Goal: Contribute content: Contribute content

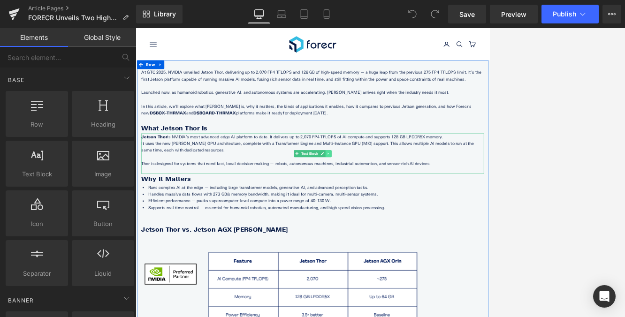
click at [447, 230] on icon at bounding box center [444, 230] width 5 height 6
click at [176, 83] on icon at bounding box center [175, 86] width 7 height 7
click at [200, 90] on icon at bounding box center [200, 86] width 7 height 7
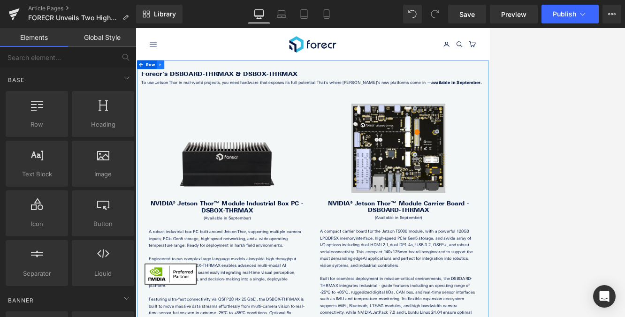
click at [177, 89] on icon at bounding box center [175, 86] width 7 height 7
click at [200, 86] on icon at bounding box center [200, 86] width 7 height 7
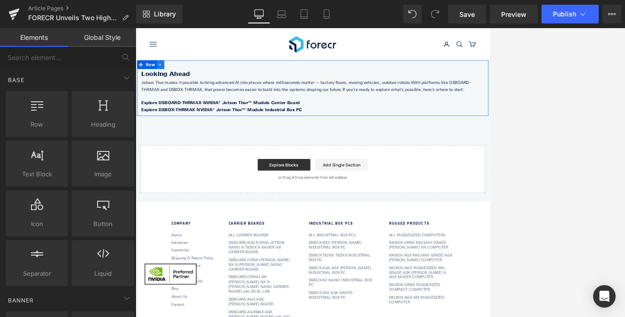
click at [177, 84] on icon at bounding box center [175, 86] width 7 height 7
click at [197, 89] on icon at bounding box center [200, 86] width 7 height 7
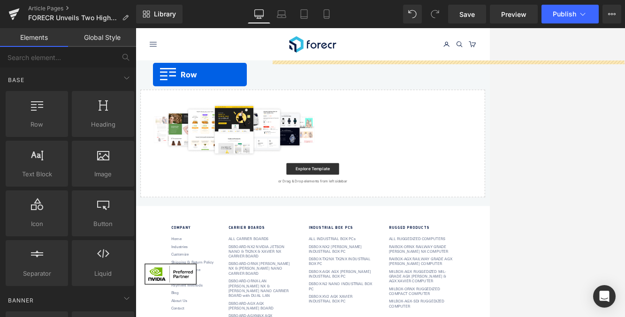
drag, startPoint x: 172, startPoint y: 151, endPoint x: 164, endPoint y: 102, distance: 49.0
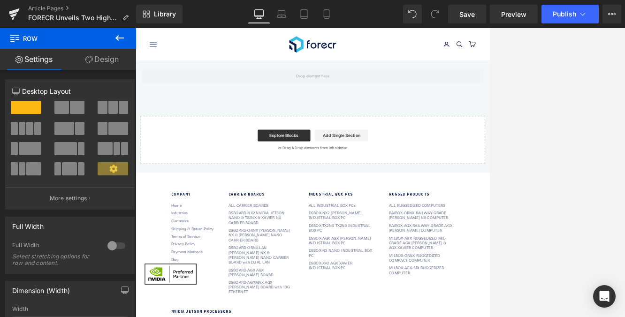
click at [115, 39] on icon at bounding box center [119, 37] width 11 height 11
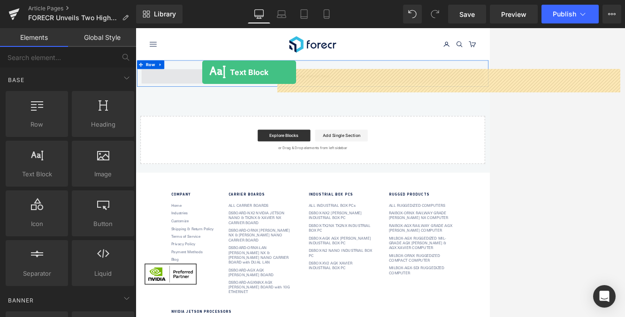
drag, startPoint x: 175, startPoint y: 194, endPoint x: 241, endPoint y: 99, distance: 115.7
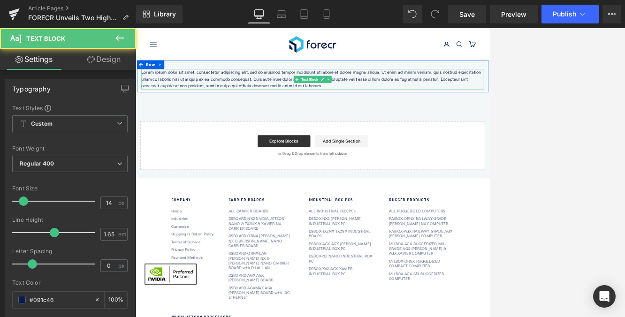
click at [194, 107] on p "Lorem ipsum dolor sit amet, consectetur adipiscing elit, sed do eiusmod tempor …" at bounding box center [419, 110] width 549 height 32
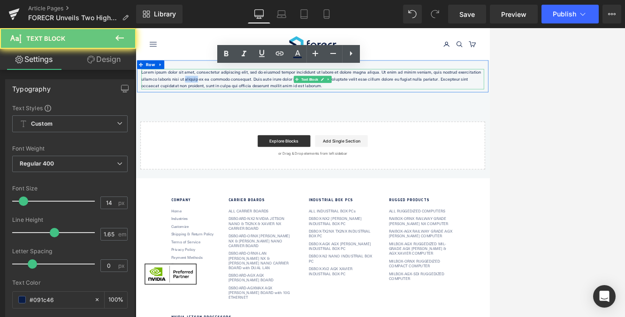
click at [194, 107] on p "Lorem ipsum dolor sit amet, consectetur adipiscing elit, sed do eiusmod tempor …" at bounding box center [419, 110] width 549 height 32
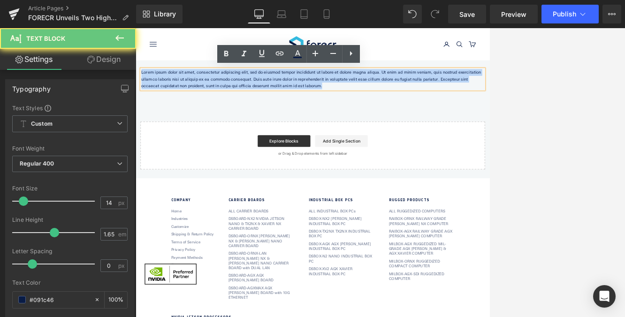
click at [194, 107] on p "Lorem ipsum dolor sit amet, consectetur adipiscing elit, sed do eiusmod tempor …" at bounding box center [419, 110] width 549 height 32
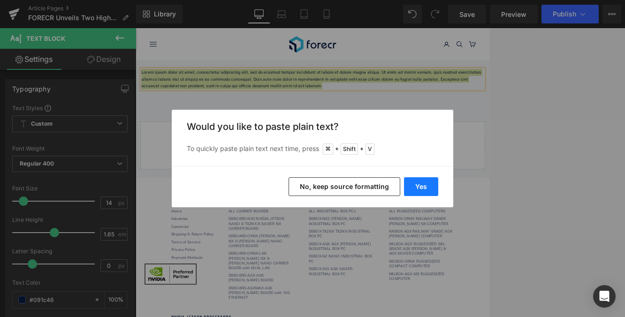
click at [424, 189] on button "Yes" at bounding box center [421, 186] width 34 height 19
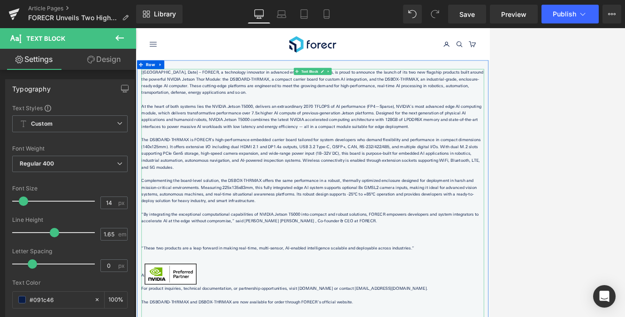
click at [172, 100] on p "[[GEOGRAPHIC_DATA], Date] – FORECR, a technology innovator in advanced embedded…" at bounding box center [419, 115] width 549 height 43
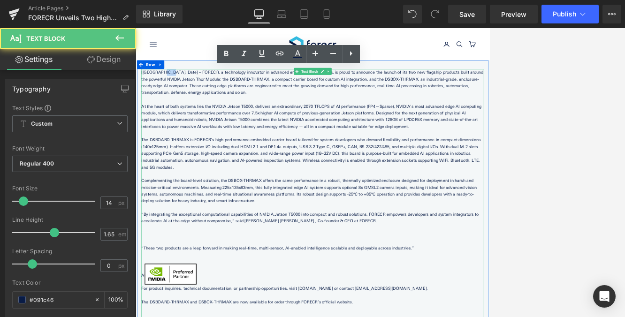
click at [172, 100] on p "[[GEOGRAPHIC_DATA], Date] – FORECR, a technology innovator in advanced embedded…" at bounding box center [419, 115] width 549 height 43
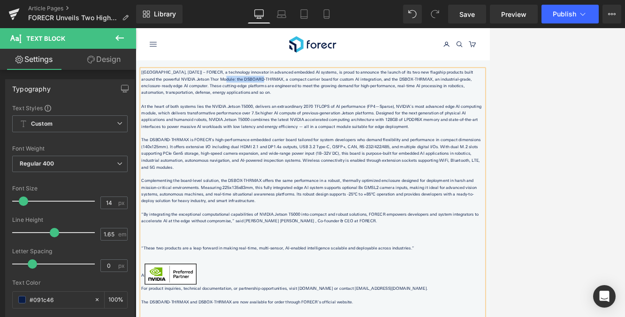
drag, startPoint x: 300, startPoint y: 111, endPoint x: 228, endPoint y: 109, distance: 72.3
click at [229, 110] on p "[[GEOGRAPHIC_DATA], [DATE]] – FORECR, a technology innovator in advanced embedd…" at bounding box center [419, 115] width 549 height 43
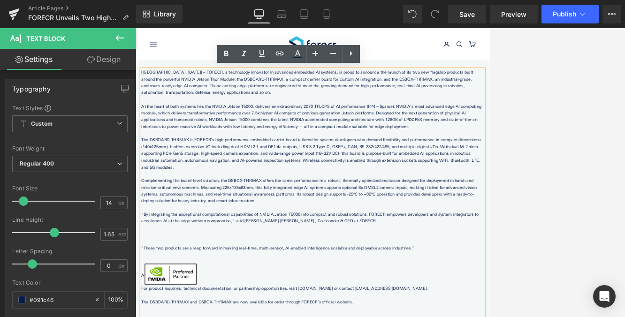
click at [257, 111] on p "[[GEOGRAPHIC_DATA], [DATE]] – FORECR, a technology innovator in advanced embedd…" at bounding box center [419, 115] width 549 height 43
drag, startPoint x: 224, startPoint y: 112, endPoint x: 145, endPoint y: 110, distance: 78.8
click at [145, 110] on p "[[GEOGRAPHIC_DATA], [DATE]] – FORECR, a technology innovator in advanced embedd…" at bounding box center [419, 115] width 549 height 43
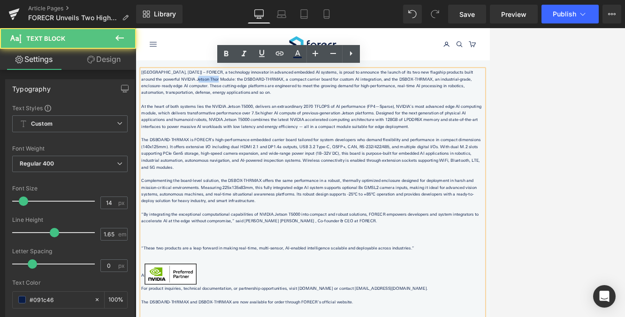
drag, startPoint x: 224, startPoint y: 111, endPoint x: 189, endPoint y: 110, distance: 35.2
click at [189, 111] on p "[[GEOGRAPHIC_DATA], [DATE]] – FORECR, a technology innovator in advanced embedd…" at bounding box center [419, 115] width 549 height 43
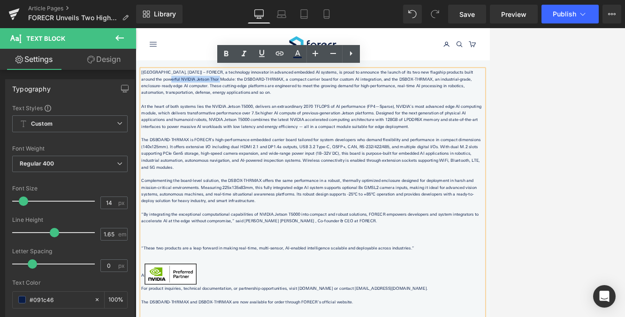
drag, startPoint x: 145, startPoint y: 111, endPoint x: 226, endPoint y: 111, distance: 80.2
click at [226, 111] on p "[[GEOGRAPHIC_DATA], [DATE]] – FORECR, a technology innovator in advanced embedd…" at bounding box center [419, 115] width 549 height 43
click at [279, 58] on icon at bounding box center [279, 53] width 11 height 11
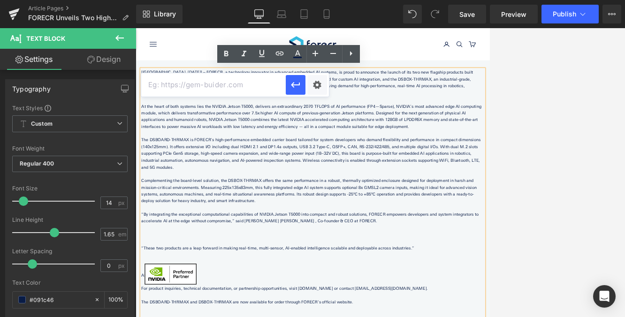
click at [233, 84] on input "text" at bounding box center [213, 84] width 144 height 23
paste input "[URL][DOMAIN_NAME]"
click at [294, 86] on icon "button" at bounding box center [295, 84] width 11 height 11
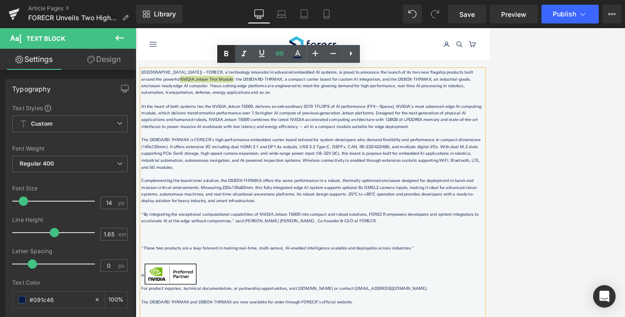
click at [229, 54] on icon at bounding box center [225, 53] width 11 height 11
click at [262, 54] on icon at bounding box center [261, 53] width 11 height 11
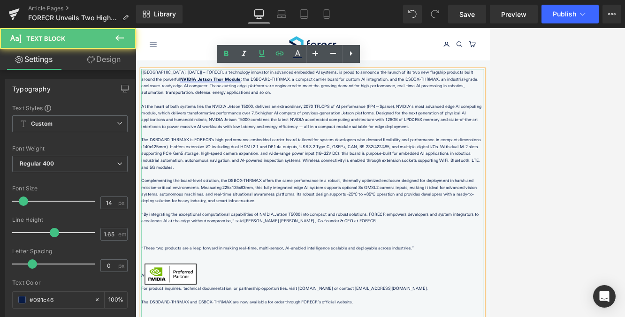
click at [230, 111] on strong "NVIDIA Jetson Thor Module" at bounding box center [255, 110] width 97 height 8
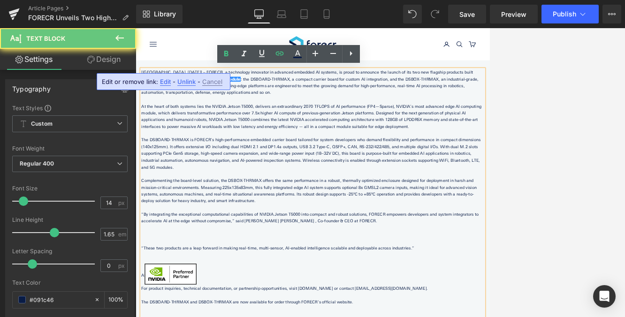
click at [244, 169] on p "At the heart of both systems lies the NVIDIA Jetson T5000, delivers an extraord…" at bounding box center [419, 169] width 549 height 43
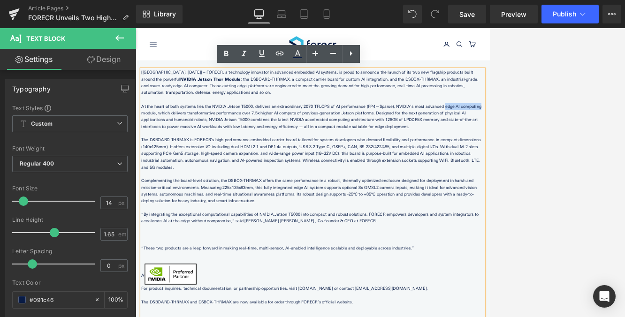
drag, startPoint x: 610, startPoint y: 152, endPoint x: 666, endPoint y: 151, distance: 55.4
click at [475, 151] on p "At the heart of both systems lies the NVIDIA Jetson T5000, delivers an extraord…" at bounding box center [419, 169] width 549 height 43
click at [279, 56] on icon at bounding box center [279, 53] width 11 height 11
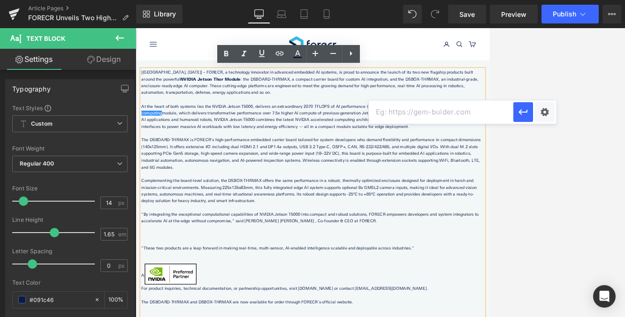
click at [410, 110] on input "text" at bounding box center [441, 111] width 144 height 23
paste input "[URL][DOMAIN_NAME]"
type input "[URL][DOMAIN_NAME]"
click at [475, 114] on icon "button" at bounding box center [522, 111] width 11 height 11
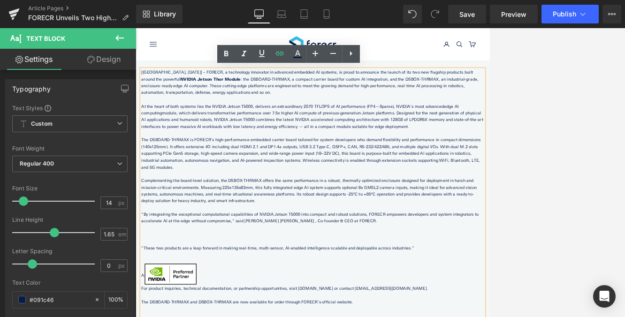
scroll to position [0, 0]
click at [229, 54] on icon at bounding box center [225, 53] width 11 height 11
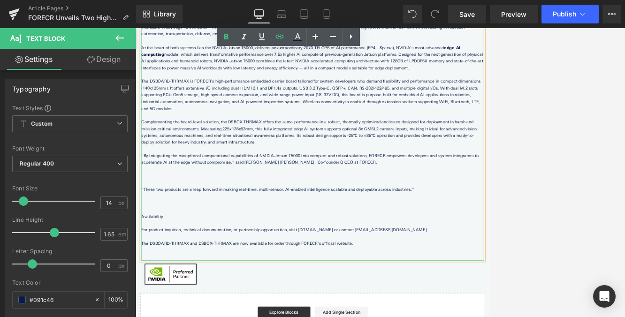
scroll to position [105, 0]
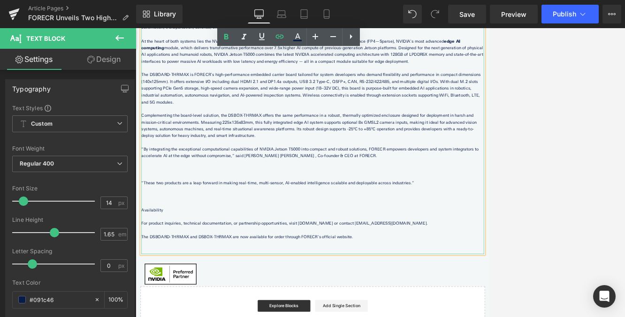
click at [342, 293] on p at bounding box center [419, 298] width 549 height 11
drag, startPoint x: 380, startPoint y: 332, endPoint x: 417, endPoint y: 331, distance: 37.5
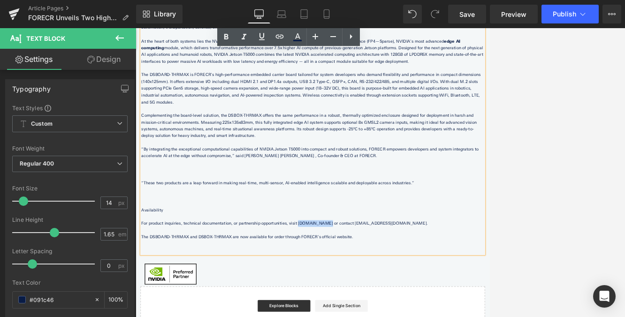
drag, startPoint x: 419, startPoint y: 330, endPoint x: 379, endPoint y: 329, distance: 39.4
click at [278, 34] on icon at bounding box center [279, 36] width 11 height 11
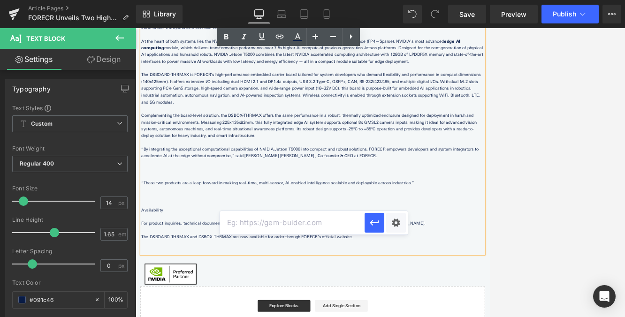
click at [326, 220] on input "text" at bounding box center [292, 222] width 144 height 23
paste input "[URL][DOMAIN_NAME]"
click at [373, 226] on icon "button" at bounding box center [374, 222] width 11 height 11
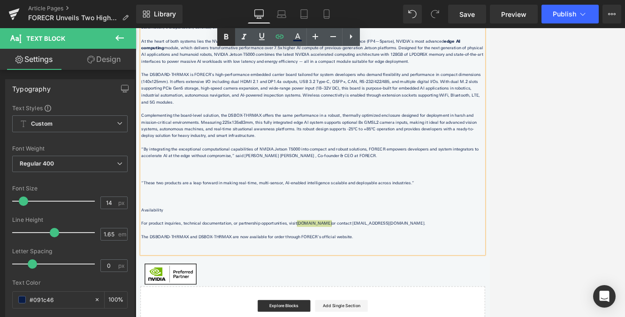
click at [225, 38] on icon at bounding box center [226, 37] width 4 height 6
drag, startPoint x: 490, startPoint y: 348, endPoint x: 393, endPoint y: 351, distance: 97.1
click at [279, 38] on icon at bounding box center [280, 37] width 8 height 4
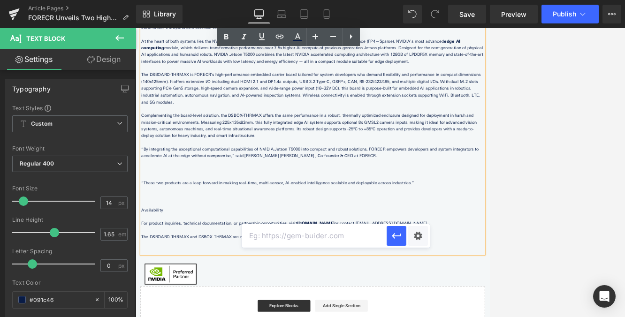
click at [337, 231] on input "text" at bounding box center [314, 235] width 144 height 23
paste input "[URL][DOMAIN_NAME]"
type input "[URL][DOMAIN_NAME]"
click at [396, 235] on icon "button" at bounding box center [396, 235] width 11 height 11
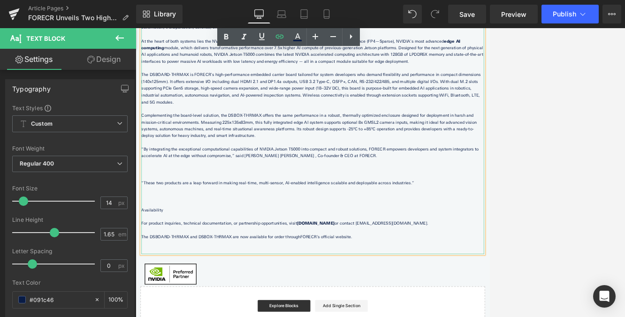
click at [323, 314] on p "Availability" at bounding box center [419, 319] width 549 height 11
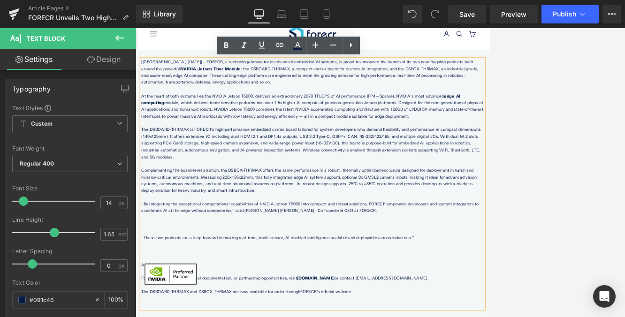
scroll to position [23, 0]
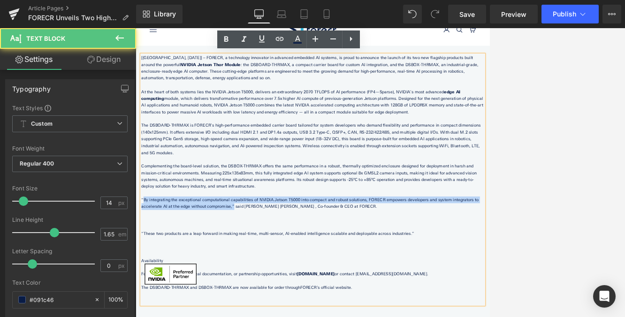
drag, startPoint x: 249, startPoint y: 304, endPoint x: 148, endPoint y: 293, distance: 101.4
click at [148, 298] on p "“By integrating the exceptional computational capabilities of NVIDIA Jetson T50…" at bounding box center [419, 309] width 549 height 22
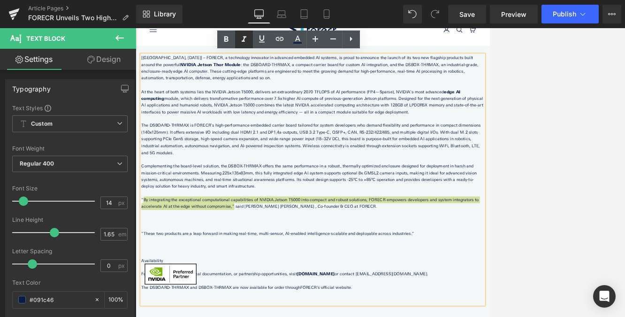
click at [245, 42] on icon at bounding box center [243, 39] width 11 height 11
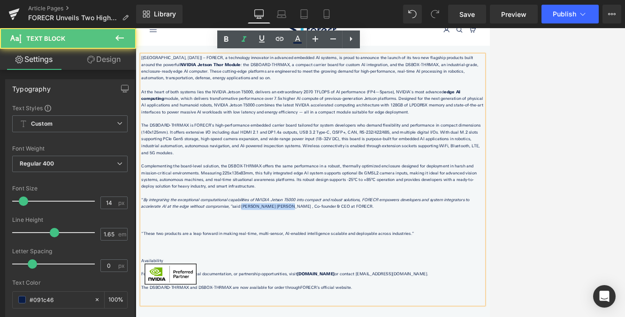
drag, startPoint x: 265, startPoint y: 304, endPoint x: 339, endPoint y: 303, distance: 74.1
click at [339, 303] on p "“ By integrating the exceptional computational capabilities of NVIDIA Jetson T5…" at bounding box center [419, 309] width 549 height 22
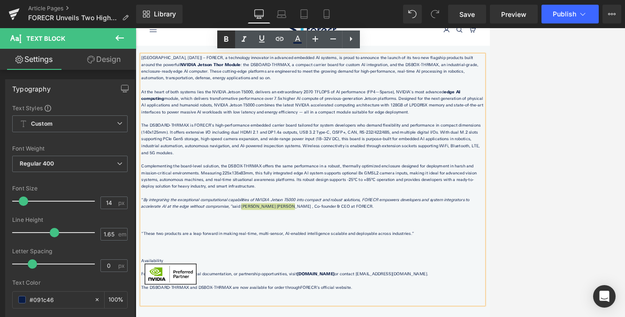
click at [226, 38] on icon at bounding box center [226, 39] width 4 height 6
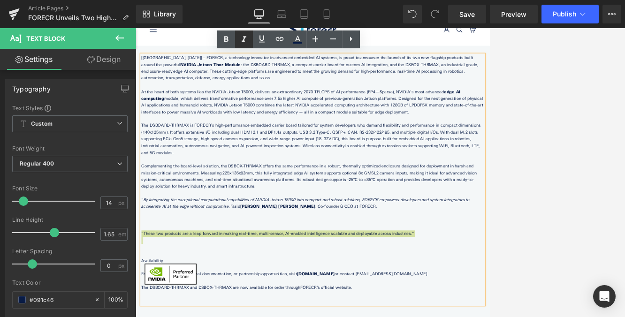
click at [245, 38] on icon at bounding box center [243, 39] width 11 height 11
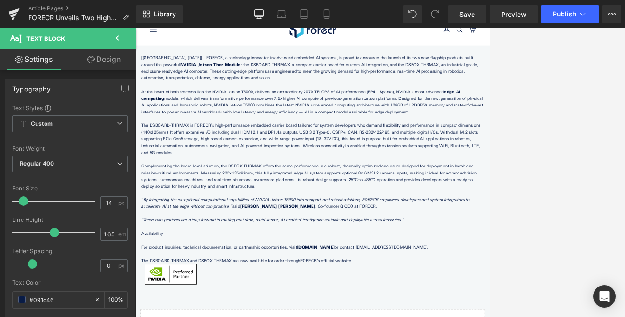
click at [114, 36] on icon at bounding box center [119, 37] width 11 height 11
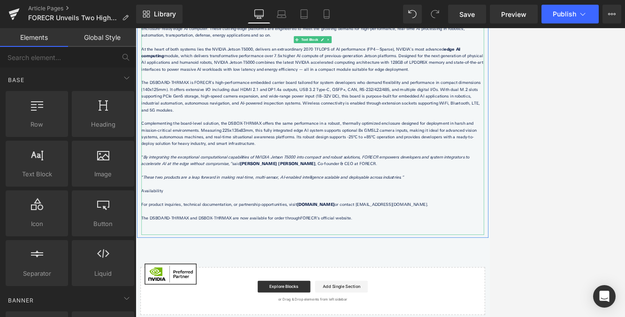
scroll to position [102, 0]
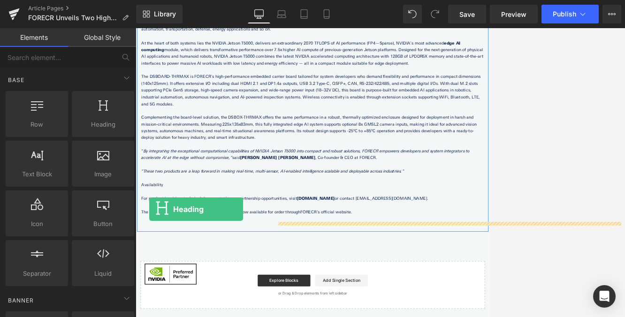
drag, startPoint x: 244, startPoint y: 139, endPoint x: 157, endPoint y: 316, distance: 197.2
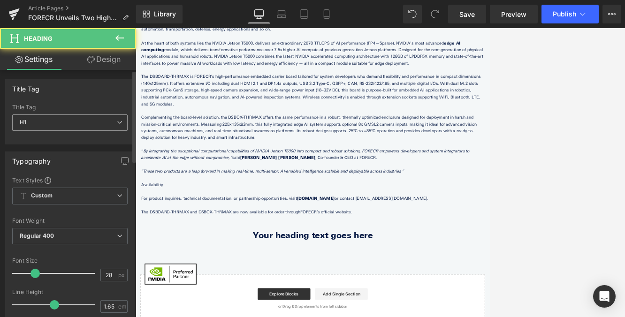
click at [105, 121] on span "H1" at bounding box center [69, 122] width 115 height 16
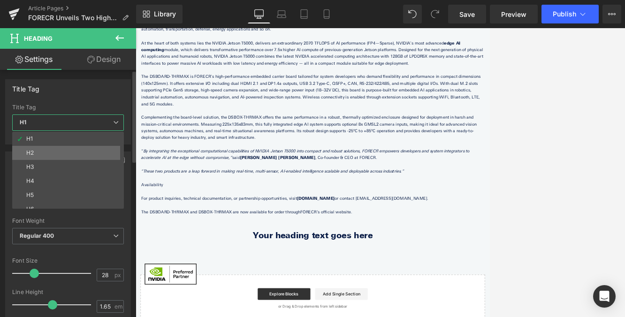
click at [48, 153] on li "H2" at bounding box center [70, 153] width 116 height 14
type input "21"
type input "100"
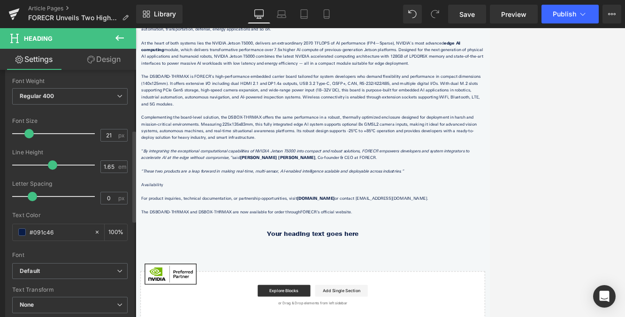
scroll to position [347, 0]
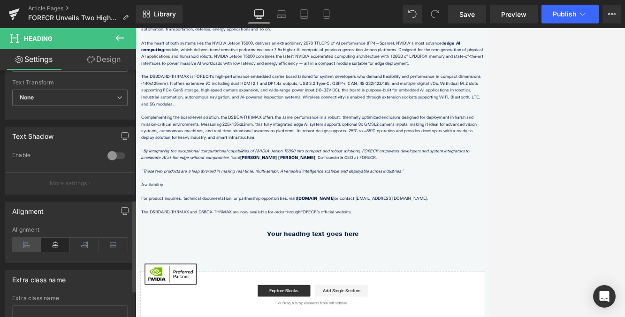
click at [27, 247] on icon at bounding box center [26, 245] width 29 height 14
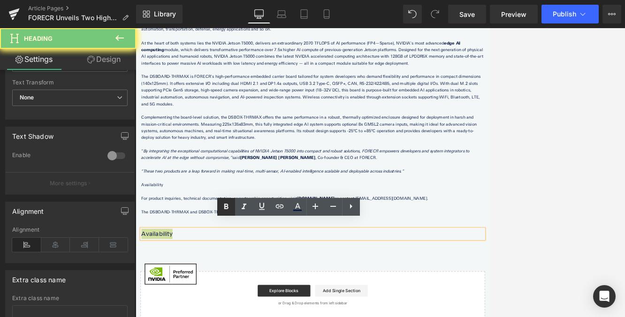
click at [227, 212] on icon at bounding box center [225, 206] width 11 height 11
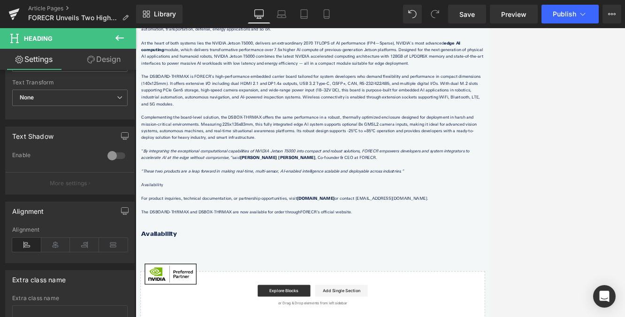
click at [118, 37] on icon at bounding box center [119, 37] width 11 height 11
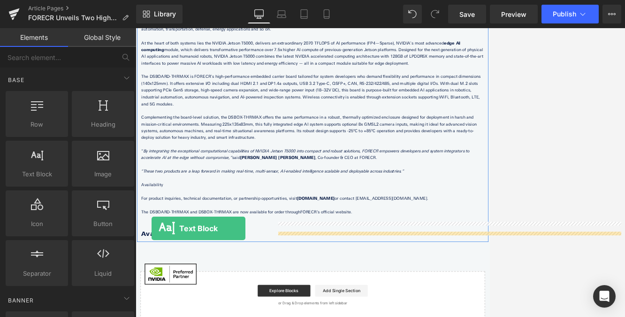
drag, startPoint x: 178, startPoint y: 191, endPoint x: 161, endPoint y: 348, distance: 157.6
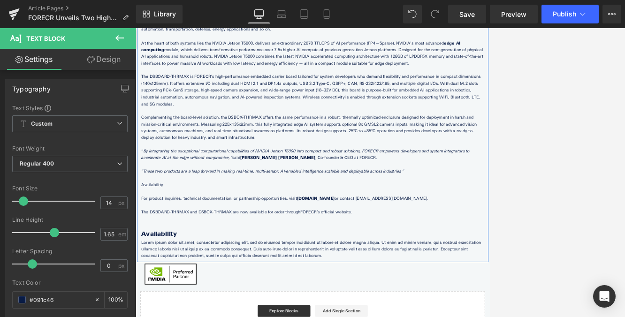
drag, startPoint x: 479, startPoint y: 308, endPoint x: 145, endPoint y: 288, distance: 334.5
click at [145, 288] on div "[[GEOGRAPHIC_DATA], [DATE]] – FORECR, a technology innovator in advanced embedd…" at bounding box center [419, 170] width 549 height 357
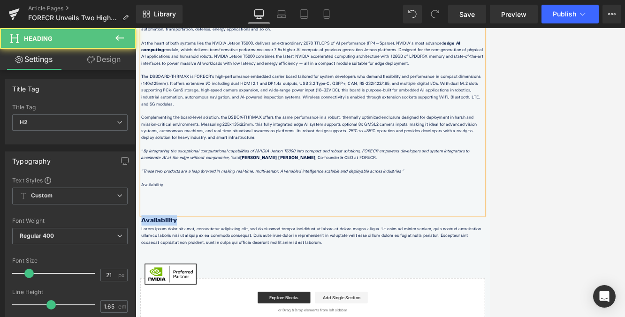
click at [212, 317] on div "[[GEOGRAPHIC_DATA], [DATE]] – FORECR, a technology innovator in advanced embedd…" at bounding box center [419, 184] width 563 height 385
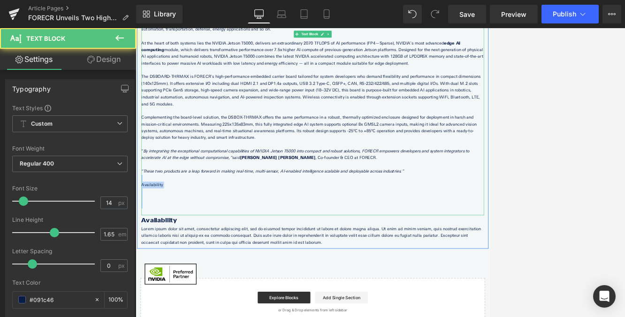
drag, startPoint x: 210, startPoint y: 298, endPoint x: 203, endPoint y: 257, distance: 41.8
click at [203, 257] on div "[[GEOGRAPHIC_DATA], [DATE]] – FORECR, a technology innovator in advanced embedd…" at bounding box center [419, 160] width 549 height 336
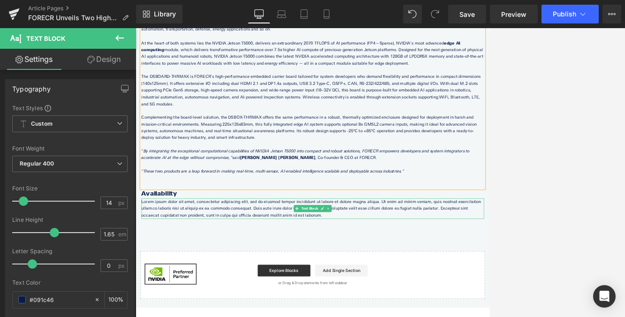
click at [313, 301] on p "Lorem ipsum dolor sit amet, consectetur adipiscing elit, sed do eiusmod tempor …" at bounding box center [419, 317] width 549 height 32
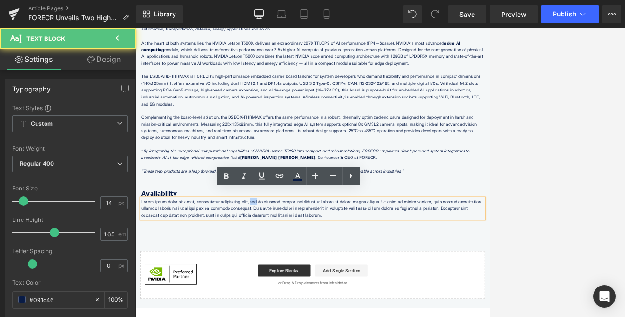
click at [313, 301] on p "Lorem ipsum dolor sit amet, consectetur adipiscing elit, sed do eiusmod tempor …" at bounding box center [419, 317] width 549 height 32
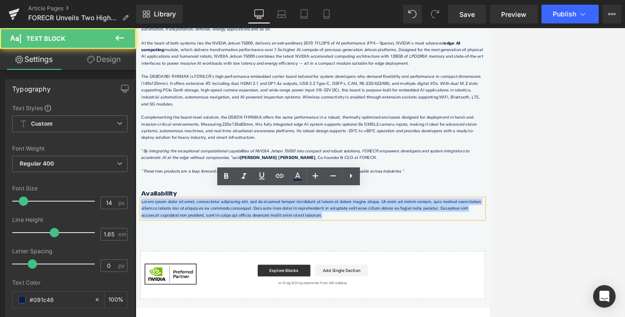
click at [313, 301] on p "Lorem ipsum dolor sit amet, consectetur adipiscing elit, sed do eiusmod tempor …" at bounding box center [419, 317] width 549 height 32
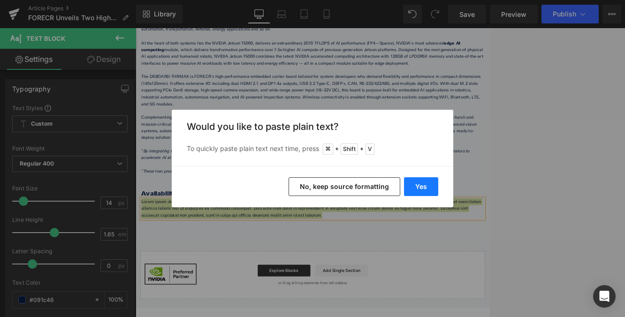
click at [409, 190] on button "Yes" at bounding box center [421, 186] width 34 height 19
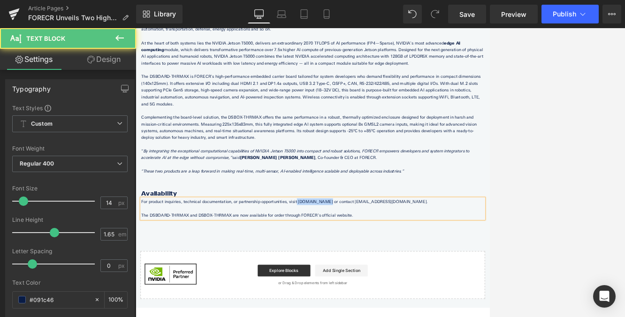
drag, startPoint x: 419, startPoint y: 297, endPoint x: 379, endPoint y: 296, distance: 39.9
click at [378, 301] on p "For product inquiries, technical documentation, or partnership opportunities, v…" at bounding box center [419, 306] width 549 height 11
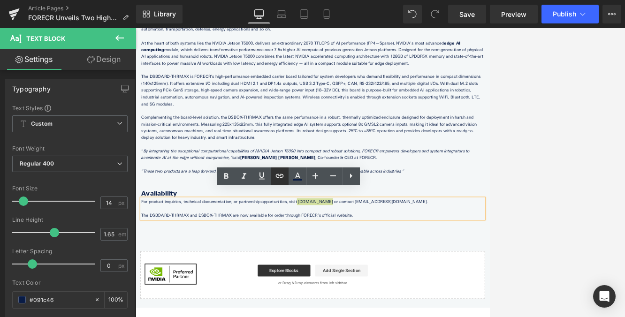
click at [280, 180] on icon at bounding box center [279, 175] width 11 height 11
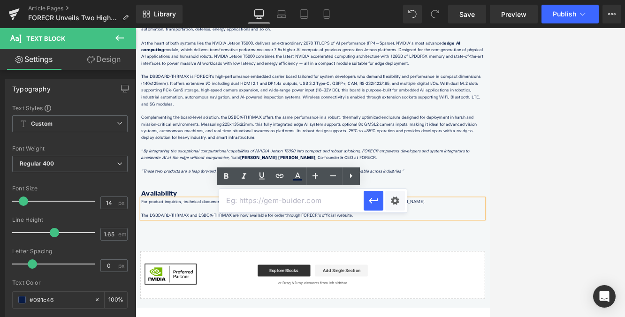
click at [295, 202] on input "text" at bounding box center [291, 200] width 144 height 23
paste input "[URL][DOMAIN_NAME]"
click at [375, 202] on icon "button" at bounding box center [373, 200] width 11 height 11
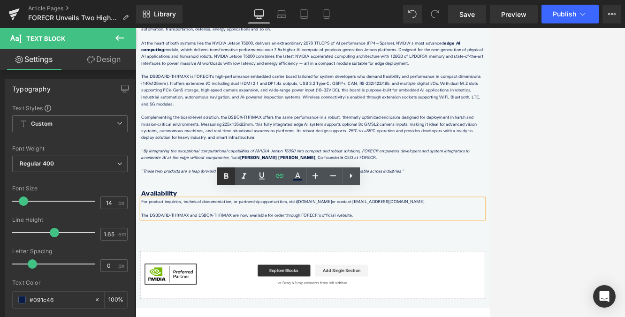
click at [226, 174] on icon at bounding box center [225, 176] width 11 height 11
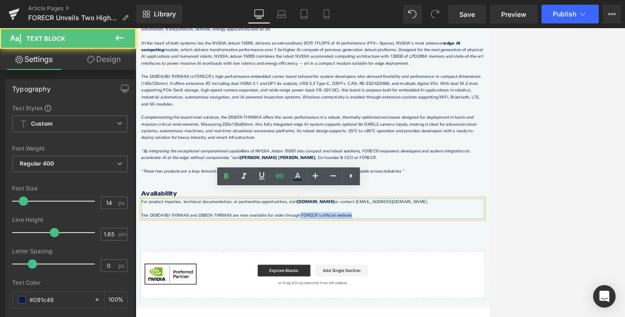
drag, startPoint x: 391, startPoint y: 316, endPoint x: 469, endPoint y: 316, distance: 77.9
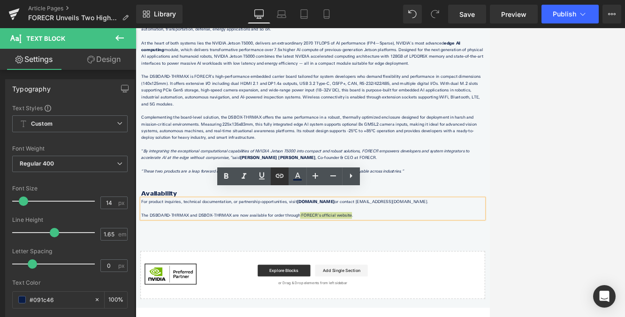
click at [276, 177] on icon at bounding box center [279, 175] width 11 height 11
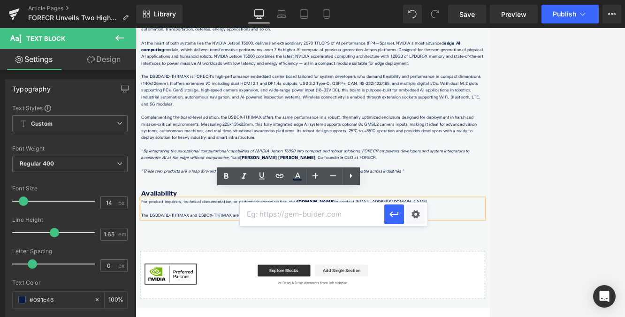
click at [275, 210] on input "text" at bounding box center [312, 214] width 144 height 23
paste input "[URL][DOMAIN_NAME]"
type input "[URL][DOMAIN_NAME]"
click at [397, 215] on icon "button" at bounding box center [393, 214] width 11 height 11
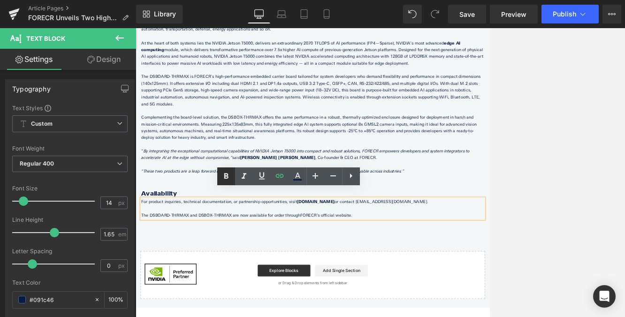
click at [226, 178] on icon at bounding box center [226, 176] width 4 height 6
click at [475, 253] on icon "“These two products are a leap forward in making real-time, multi-sensor, AI-en…" at bounding box center [355, 257] width 421 height 8
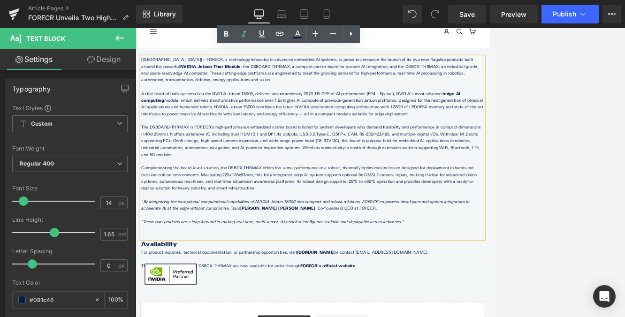
scroll to position [0, 0]
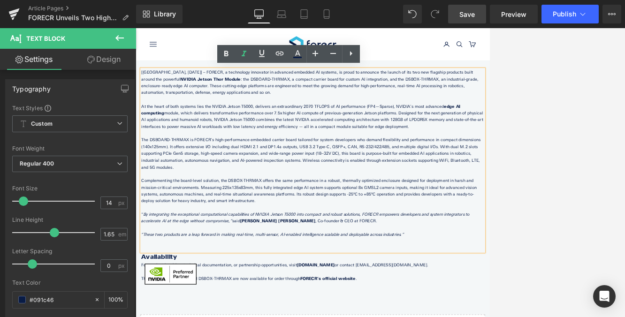
click at [469, 10] on span "Save" at bounding box center [466, 14] width 15 height 10
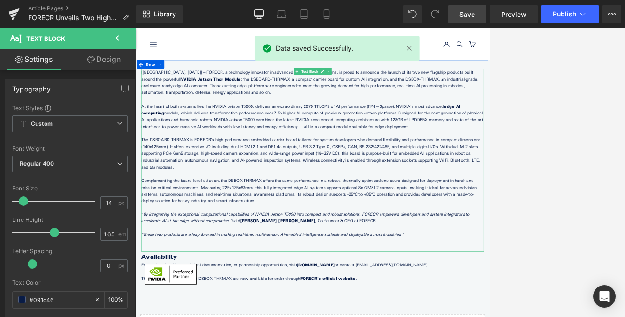
click at [475, 283] on p "Complementing the board-level solution, the DSBOX-THRMAX offers the same perfor…" at bounding box center [419, 288] width 549 height 43
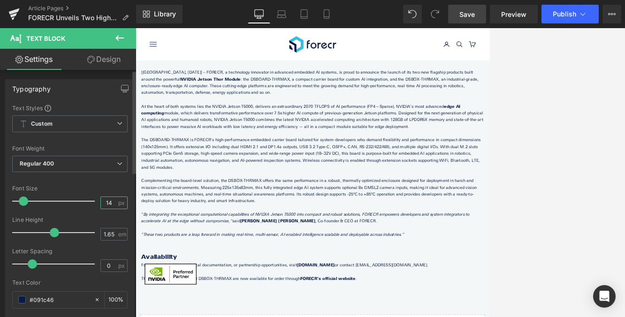
click at [110, 205] on input "14" at bounding box center [109, 203] width 16 height 12
type input "16"
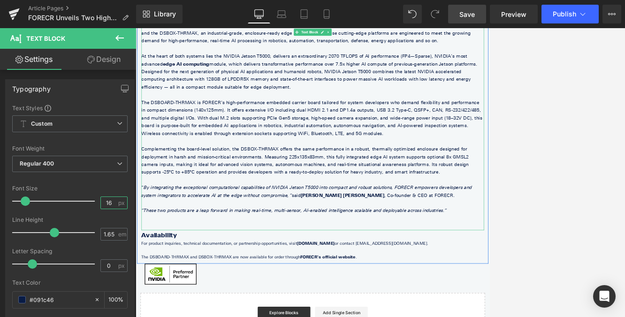
scroll to position [112, 0]
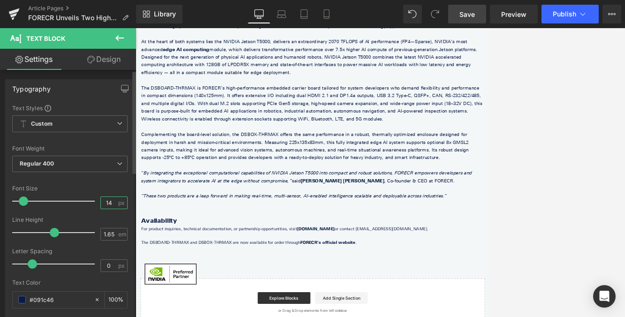
click at [107, 204] on input "14" at bounding box center [109, 203] width 16 height 12
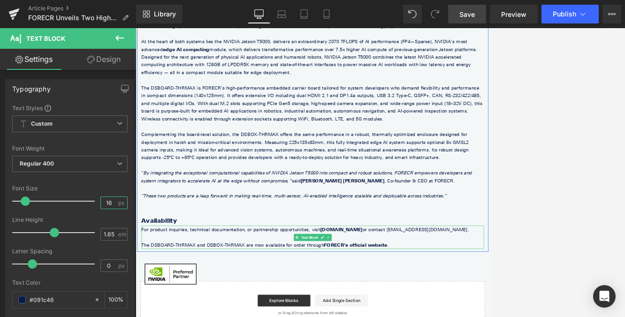
type input "16"
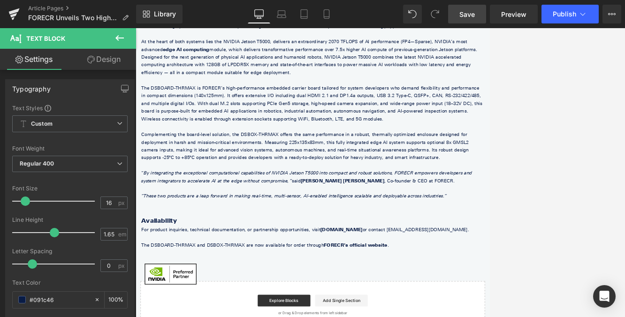
click at [467, 10] on span "Save" at bounding box center [466, 14] width 15 height 10
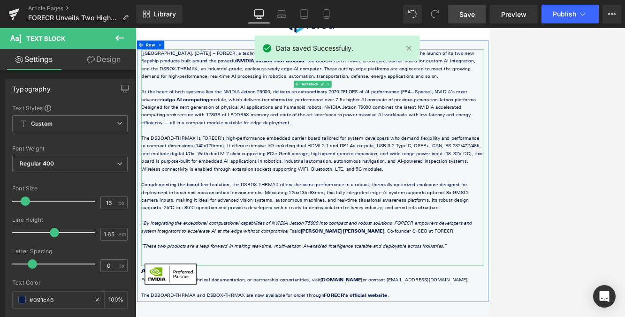
scroll to position [0, 0]
